Goal: Transaction & Acquisition: Purchase product/service

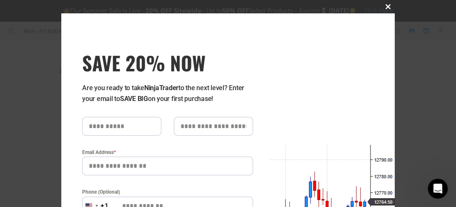
click at [384, 7] on span at bounding box center [387, 6] width 13 height 5
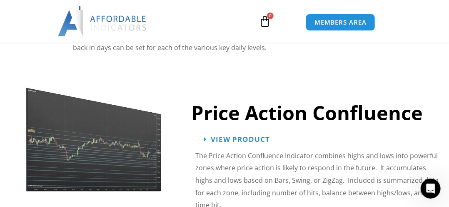
scroll to position [1234, 0]
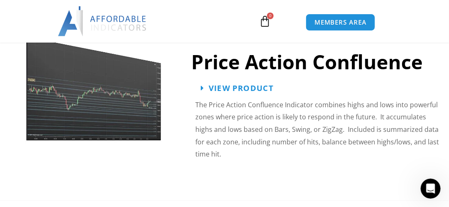
click at [228, 86] on span "View Product" at bounding box center [240, 88] width 65 height 8
